Goal: Task Accomplishment & Management: Manage account settings

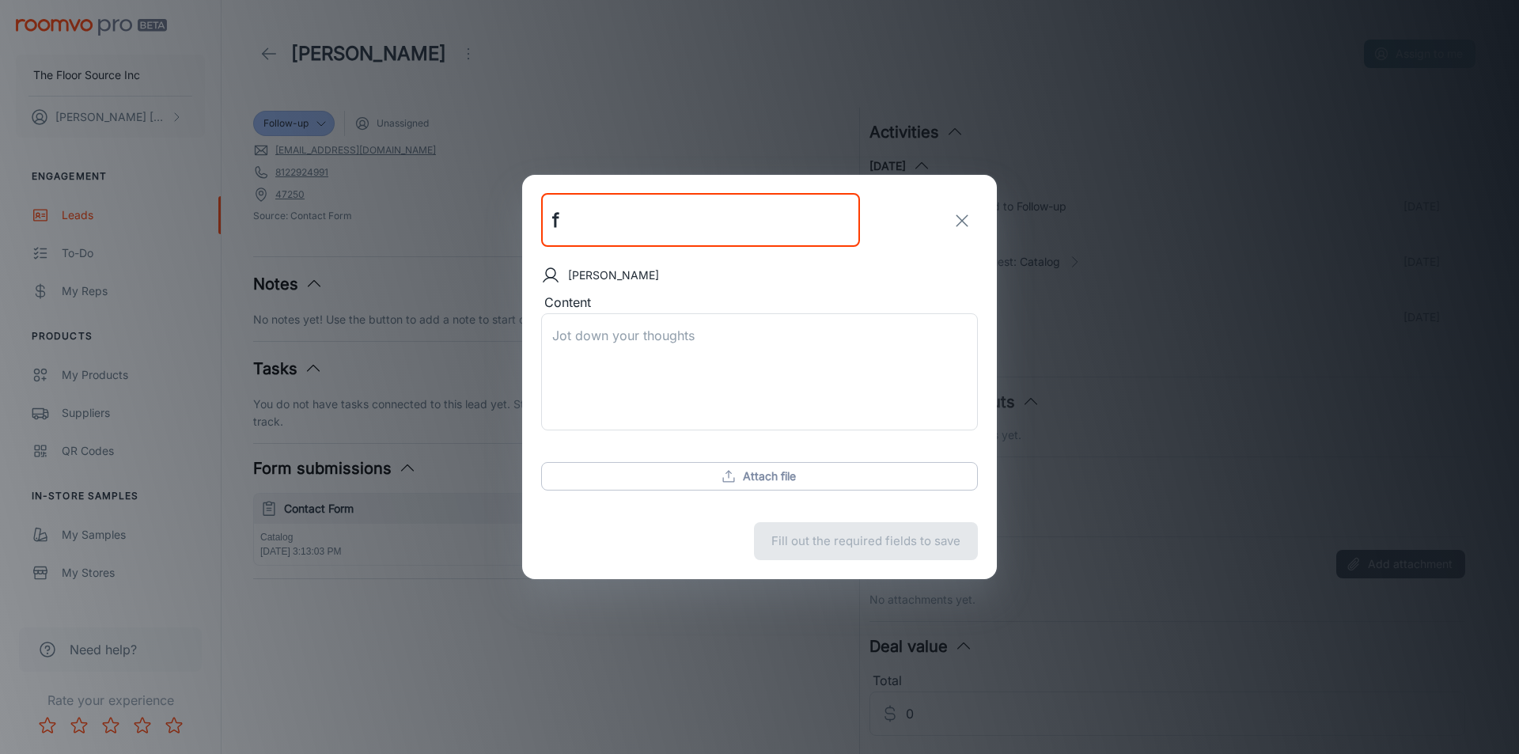
type input "f"
click at [968, 220] on icon "exit" at bounding box center [961, 220] width 19 height 19
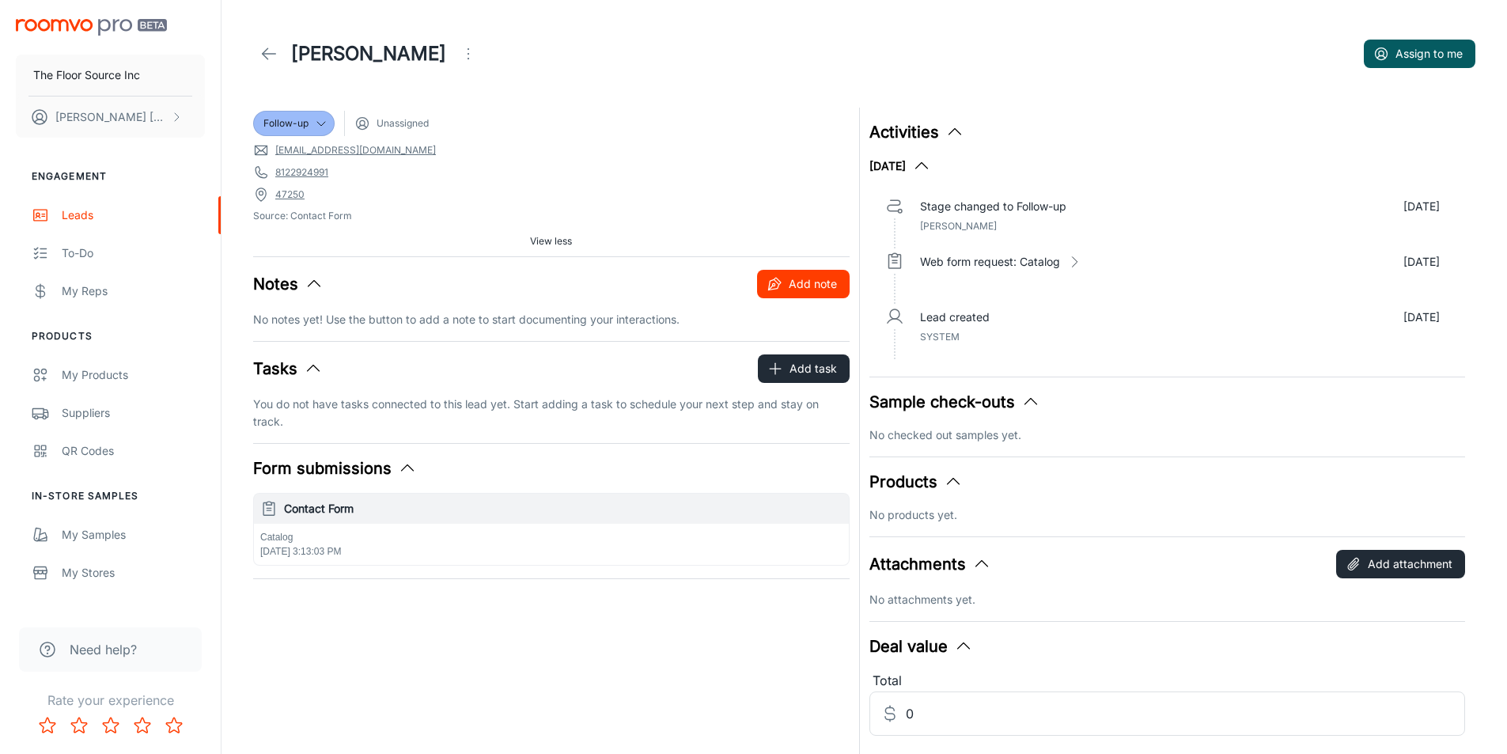
click at [804, 282] on button "Add note" at bounding box center [803, 284] width 93 height 28
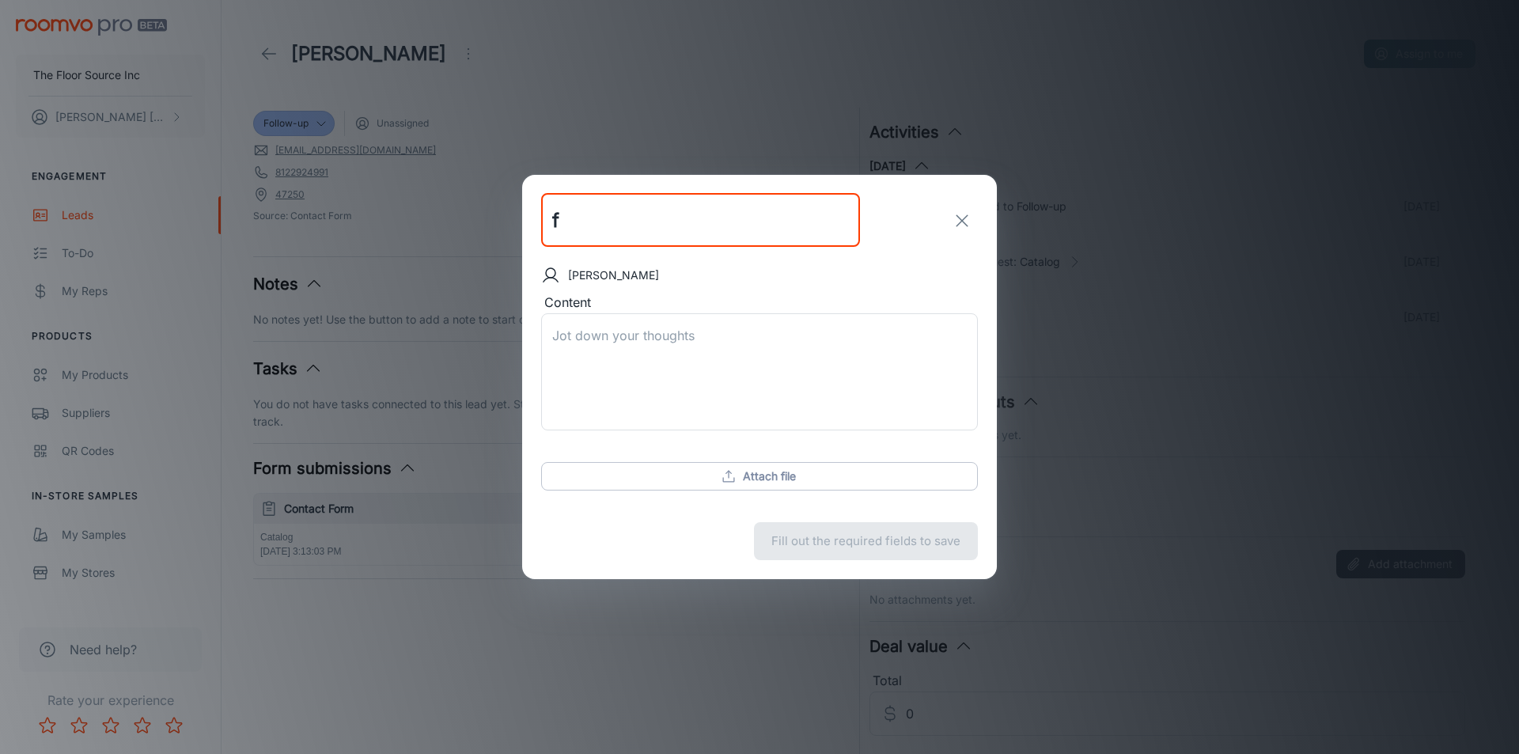
click at [554, 217] on input "f" at bounding box center [700, 221] width 319 height 54
click at [559, 225] on input "f" at bounding box center [700, 221] width 319 height 54
drag, startPoint x: 552, startPoint y: 221, endPoint x: 606, endPoint y: 216, distance: 54.0
click at [606, 216] on input "called" at bounding box center [700, 221] width 319 height 54
type input "reached out"
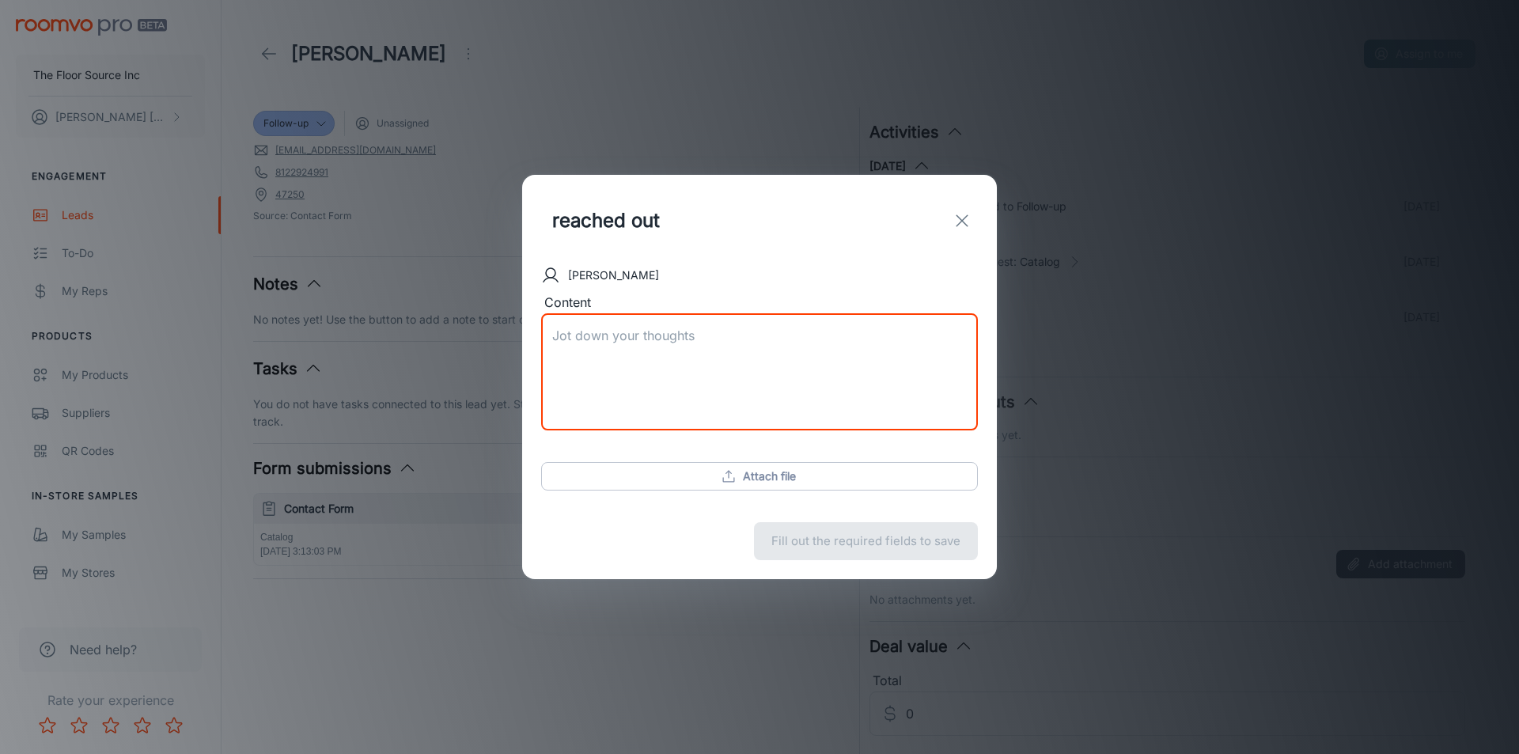
click at [568, 331] on textarea "Content" at bounding box center [759, 372] width 414 height 91
drag, startPoint x: 621, startPoint y: 335, endPoint x: 710, endPoint y: 342, distance: 89.6
click at [710, 342] on textarea "talked with custom" at bounding box center [759, 372] width 414 height 91
drag, startPoint x: 732, startPoint y: 330, endPoint x: 747, endPoint y: 323, distance: 16.6
click at [748, 323] on div "talked with [PERSON_NAME]. x ​" at bounding box center [759, 371] width 437 height 117
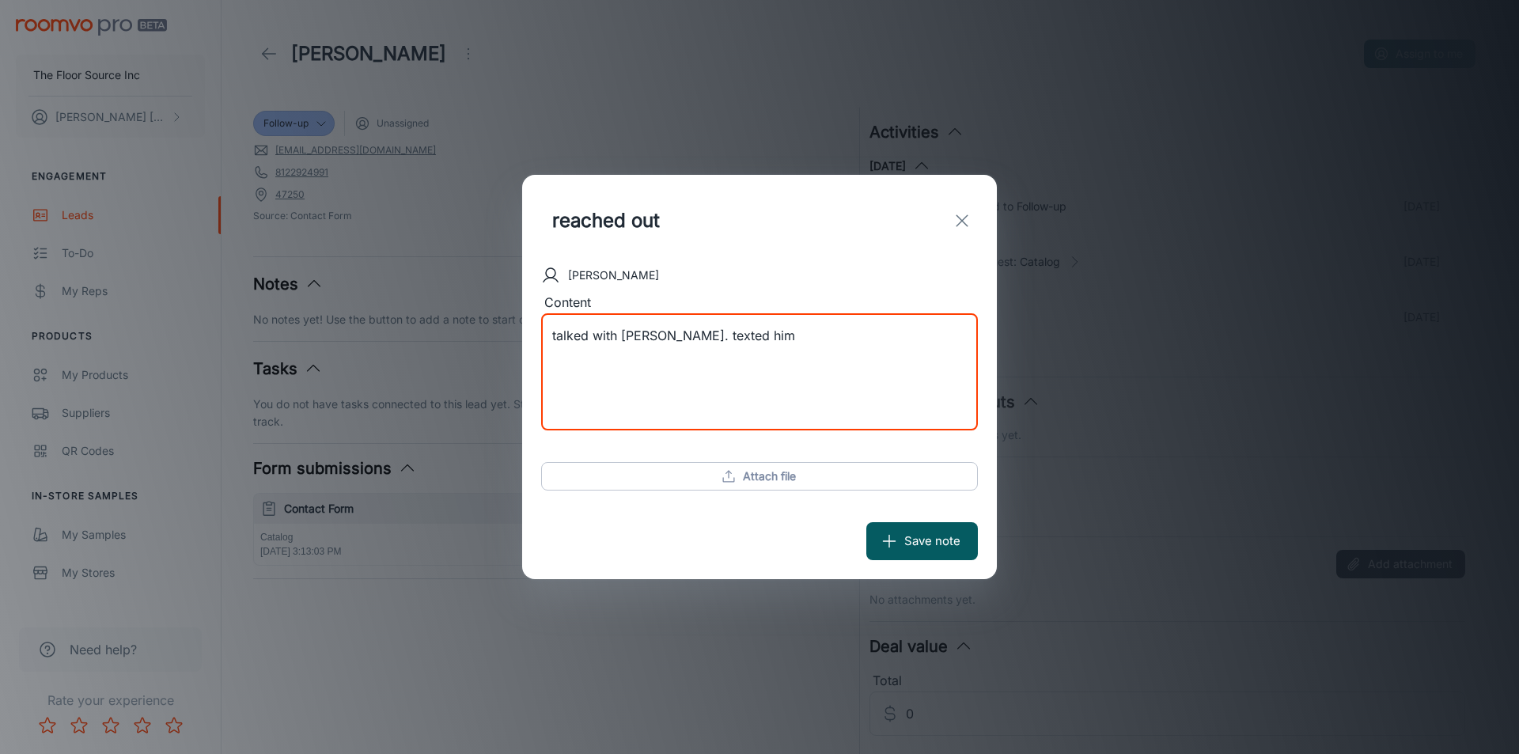
click at [792, 337] on textarea "talked with [PERSON_NAME]. texted him" at bounding box center [759, 372] width 414 height 91
type textarea "talked with [PERSON_NAME]. texted him contact info."
click at [934, 538] on button "Save note" at bounding box center [922, 541] width 112 height 38
